Goal: Information Seeking & Learning: Check status

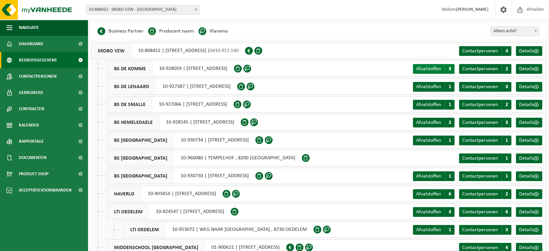
click at [395, 67] on span "Afvalstoffen" at bounding box center [428, 68] width 25 height 5
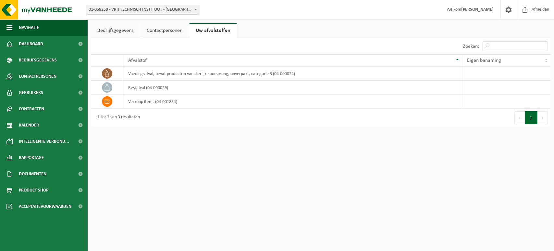
click at [168, 31] on link "Contactpersonen" at bounding box center [164, 30] width 49 height 15
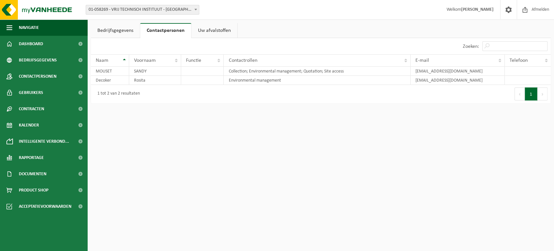
click at [120, 33] on link "Bedrijfsgegevens" at bounding box center [115, 30] width 49 height 15
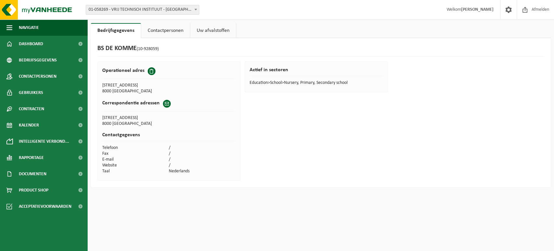
click at [154, 31] on link "Contactpersonen" at bounding box center [165, 30] width 49 height 15
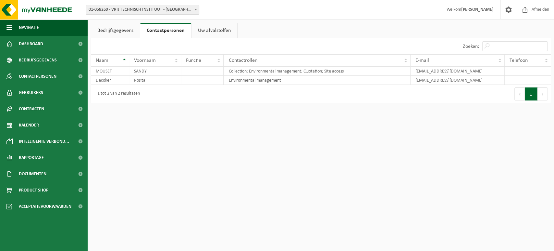
click at [220, 30] on link "Uw afvalstoffen" at bounding box center [215, 30] width 46 height 15
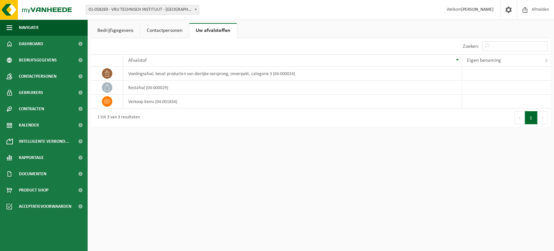
click at [111, 31] on link "Bedrijfsgegevens" at bounding box center [115, 30] width 49 height 15
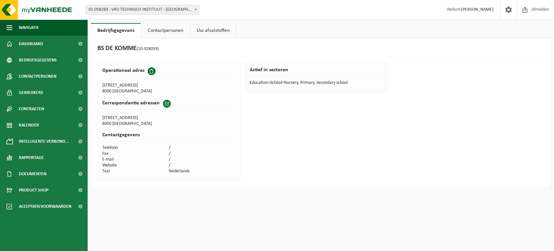
click at [215, 31] on link "Uw afvalstoffen" at bounding box center [213, 30] width 46 height 15
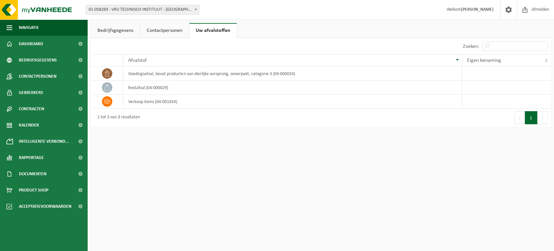
click at [116, 33] on link "Bedrijfsgegevens" at bounding box center [115, 30] width 49 height 15
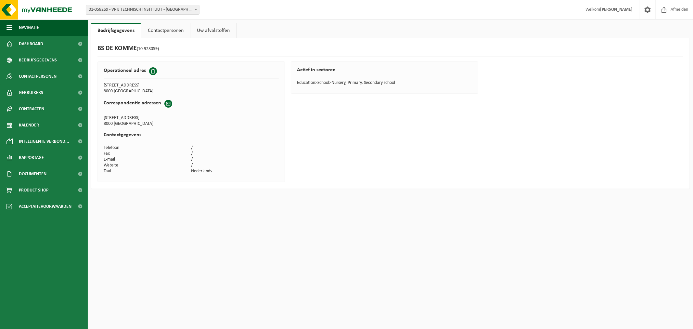
click at [195, 10] on b at bounding box center [196, 10] width 3 height 2
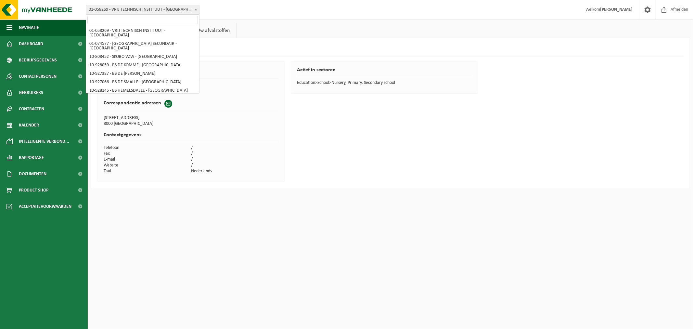
scroll to position [199, 0]
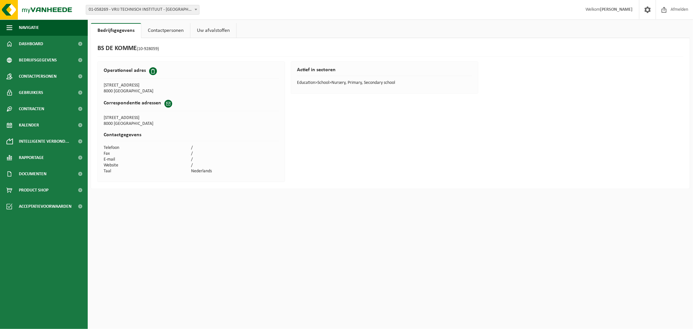
click at [195, 10] on b at bounding box center [196, 10] width 3 height 2
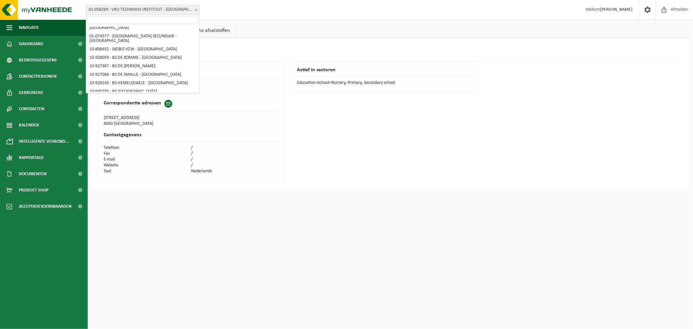
scroll to position [4, 0]
select select "36592"
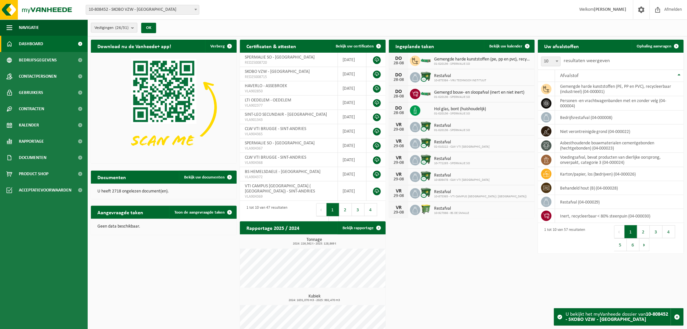
click at [134, 27] on b "submit" at bounding box center [134, 27] width 6 height 9
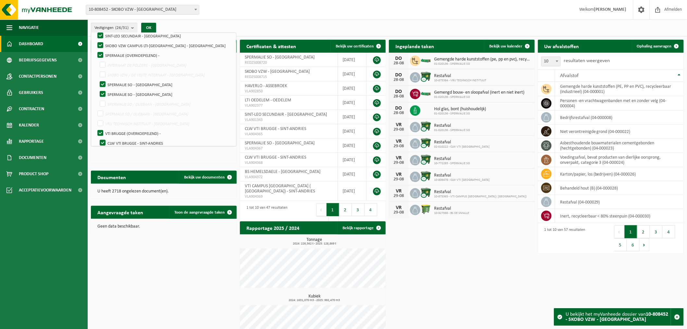
scroll to position [156, 0]
click at [104, 99] on label "SPERMALIE SO / OLIEBAAN - [GEOGRAPHIC_DATA]" at bounding box center [165, 103] width 134 height 10
click at [97, 98] on input "SPERMALIE SO / OLIEBAAN - [GEOGRAPHIC_DATA]" at bounding box center [97, 97] width 0 height 0
click at [101, 111] on label "SPERMALIE SO / OLIEBAAN - [GEOGRAPHIC_DATA]" at bounding box center [164, 113] width 136 height 10
click at [97, 98] on input "SPERMALIE SO / OLIEBAAN - [GEOGRAPHIC_DATA]" at bounding box center [97, 97] width 0 height 0
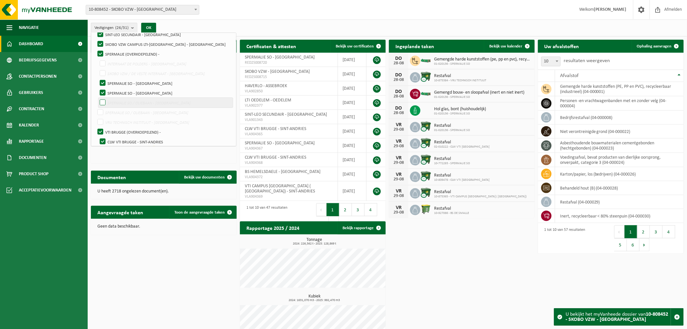
click at [103, 102] on label "SPERMALIE SO / OLIEBAAN - [GEOGRAPHIC_DATA]" at bounding box center [165, 103] width 134 height 10
click at [97, 98] on input "SPERMALIE SO / OLIEBAAN - [GEOGRAPHIC_DATA]" at bounding box center [97, 97] width 0 height 0
click at [102, 112] on label "SPERMALIE SO / OLIEBAAN - [GEOGRAPHIC_DATA]" at bounding box center [164, 113] width 136 height 10
click at [97, 98] on input "SPERMALIE SO / OLIEBAAN - [GEOGRAPHIC_DATA]" at bounding box center [97, 97] width 0 height 0
click at [102, 101] on label "SPERMALIE SO / OLIEBAAN - [GEOGRAPHIC_DATA]" at bounding box center [165, 103] width 134 height 10
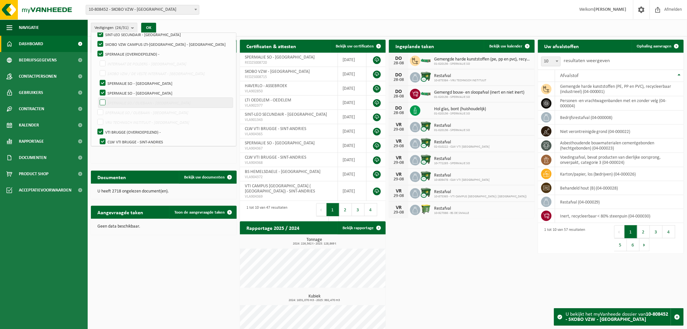
click at [97, 98] on input "SPERMALIE SO / OLIEBAAN - [GEOGRAPHIC_DATA]" at bounding box center [97, 97] width 0 height 0
checkbox input "true"
click at [101, 120] on label "VRIJ TECHNISCH INSTITUUT - [GEOGRAPHIC_DATA]" at bounding box center [164, 122] width 136 height 10
click at [95, 117] on input "VRIJ TECHNISCH INSTITUUT - [GEOGRAPHIC_DATA]" at bounding box center [95, 117] width 0 height 0
checkbox input "true"
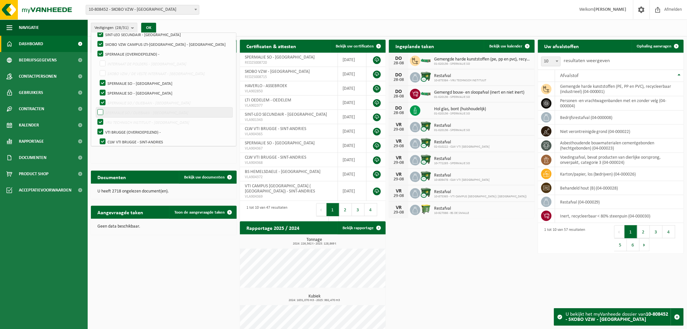
click at [97, 110] on label "SPERMALIE SO / OLIEBAAN - [GEOGRAPHIC_DATA]" at bounding box center [164, 113] width 136 height 10
click at [97, 98] on input "SPERMALIE SO / OLIEBAAN - [GEOGRAPHIC_DATA]" at bounding box center [97, 97] width 0 height 0
click at [102, 102] on label "SPERMALIE SO / OLIEBAAN - [GEOGRAPHIC_DATA]" at bounding box center [165, 103] width 134 height 10
click at [97, 98] on input "SPERMALIE SO / OLIEBAAN - [GEOGRAPHIC_DATA]" at bounding box center [97, 97] width 0 height 0
checkbox input "true"
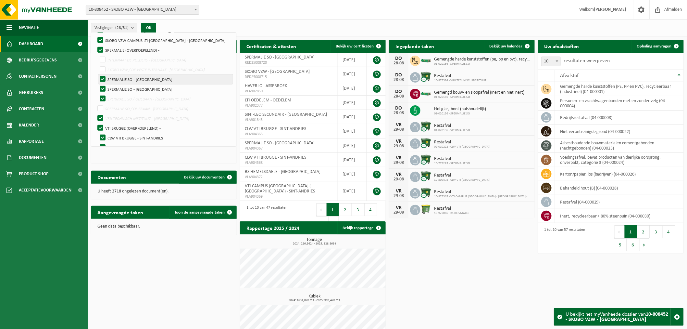
scroll to position [160, 0]
click at [102, 57] on label "INTERNAAT DE POLDERS - [GEOGRAPHIC_DATA]" at bounding box center [165, 60] width 134 height 10
click at [97, 55] on input "INTERNAAT DE POLDERS - [GEOGRAPHIC_DATA]" at bounding box center [97, 54] width 0 height 0
checkbox input "true"
click at [101, 68] on label "SKOBO VZW / DE VESTE INTERNAAT - [GEOGRAPHIC_DATA]" at bounding box center [165, 69] width 134 height 10
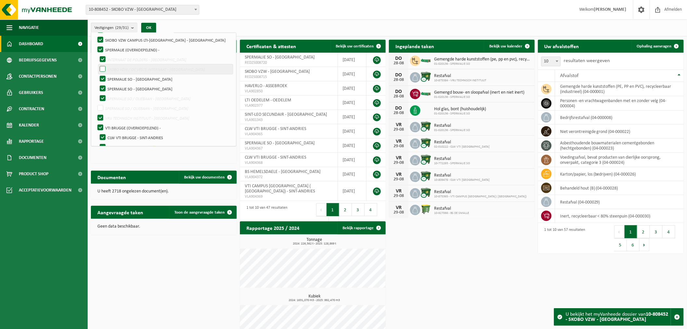
click at [97, 64] on input "SKOBO VZW / DE VESTE INTERNAAT - [GEOGRAPHIC_DATA]" at bounding box center [97, 64] width 0 height 0
checkbox input "true"
click at [151, 24] on button "OK" at bounding box center [148, 28] width 15 height 10
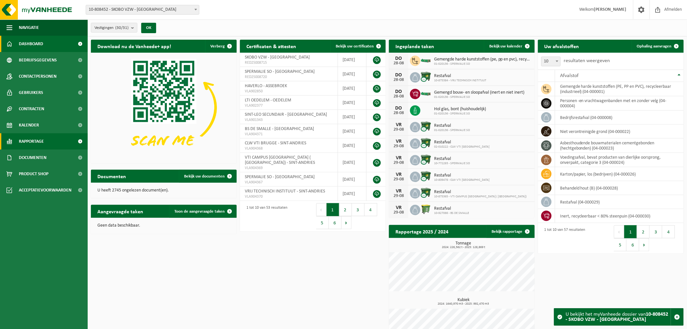
click at [28, 138] on span "Rapportage" at bounding box center [31, 141] width 25 height 16
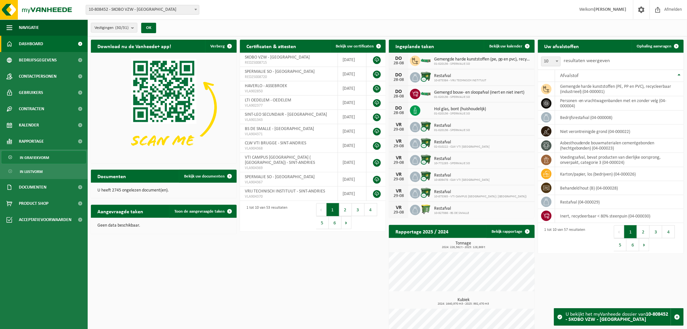
click at [30, 156] on span "In grafiekvorm" at bounding box center [34, 157] width 29 height 12
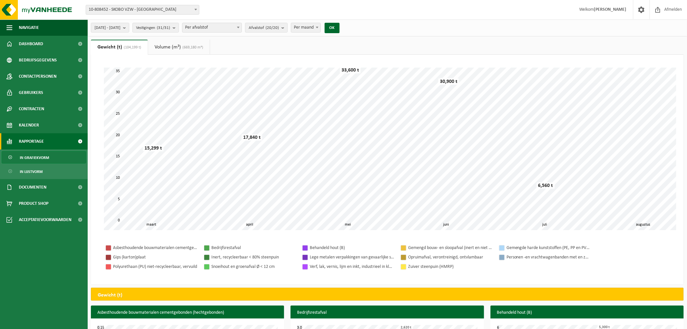
click at [321, 25] on span at bounding box center [317, 27] width 6 height 8
select select "1"
click at [340, 24] on button "OK" at bounding box center [332, 28] width 15 height 10
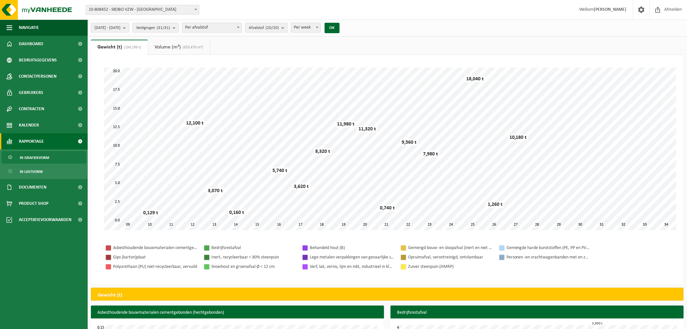
click at [156, 46] on link "Volume (m³) (659,470 m³)" at bounding box center [179, 47] width 62 height 15
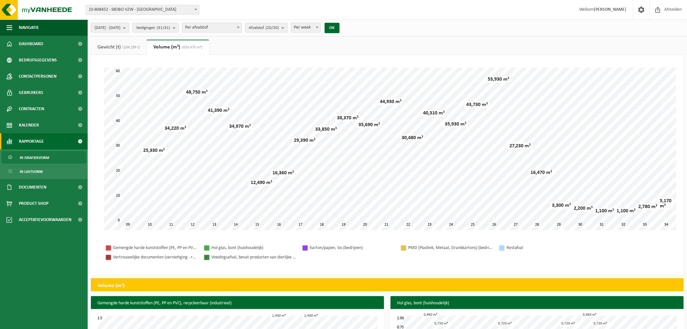
click at [129, 27] on b "submit" at bounding box center [126, 27] width 6 height 9
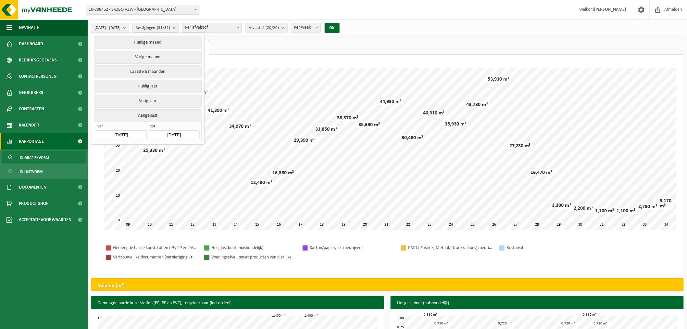
click at [133, 133] on input "[DATE]" at bounding box center [121, 134] width 51 height 9
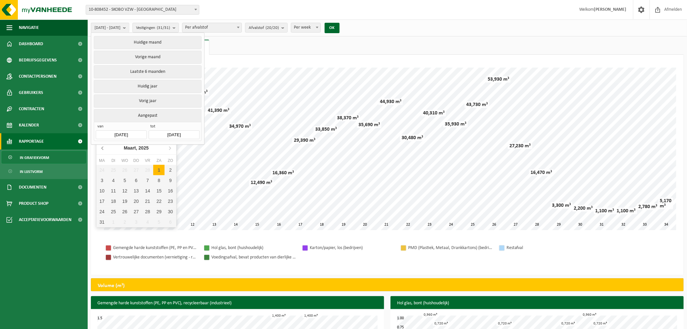
click at [102, 147] on icon at bounding box center [103, 147] width 2 height 3
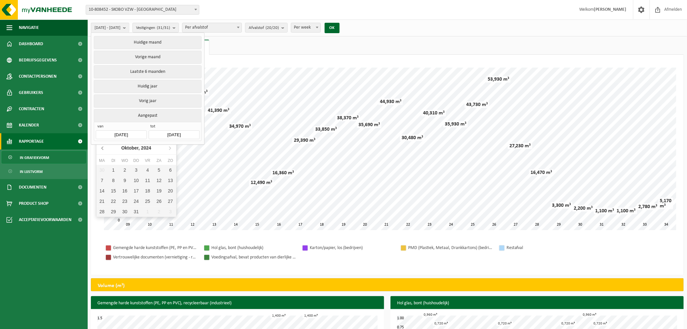
click at [102, 147] on icon at bounding box center [103, 147] width 2 height 3
click at [171, 168] on div "1" at bounding box center [170, 170] width 11 height 10
type input "[DATE]"
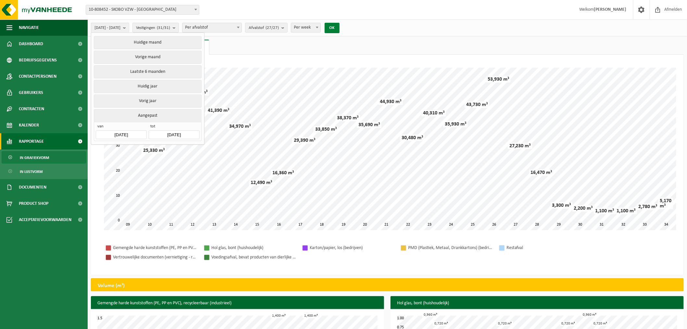
click at [340, 27] on button "OK" at bounding box center [332, 28] width 15 height 10
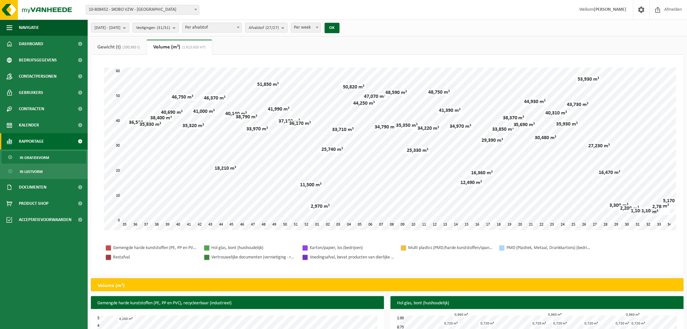
click at [124, 44] on link "Gewicht (t) (200,983 t)" at bounding box center [119, 47] width 56 height 15
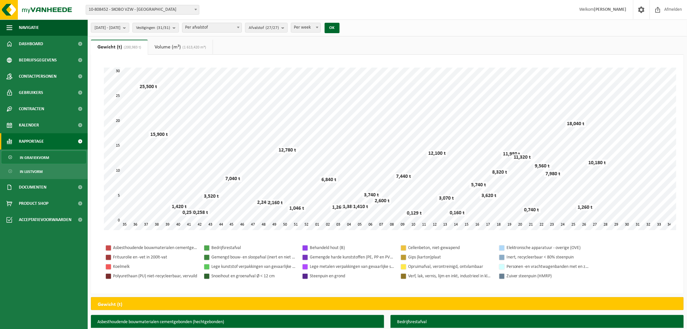
click at [180, 45] on link "Volume (m³) (1 613,420 m³)" at bounding box center [180, 47] width 65 height 15
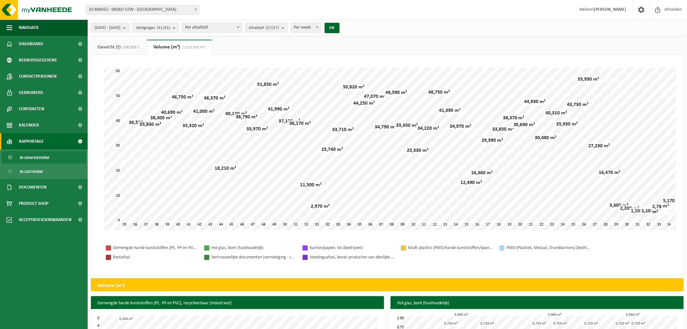
click at [111, 49] on link "Gewicht (t) (200,983 t)" at bounding box center [119, 47] width 56 height 15
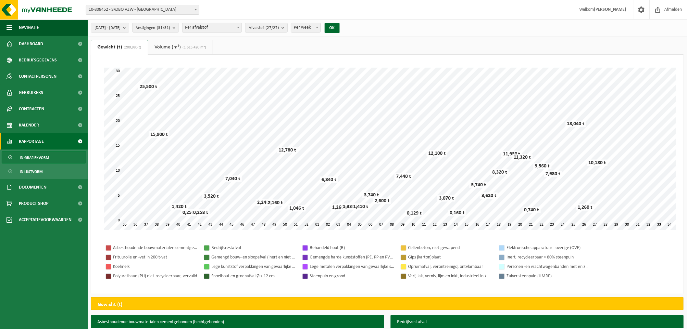
click at [91, 40] on link "Gewicht (t) (200,983 t)" at bounding box center [119, 47] width 57 height 15
